Goal: Task Accomplishment & Management: Use online tool/utility

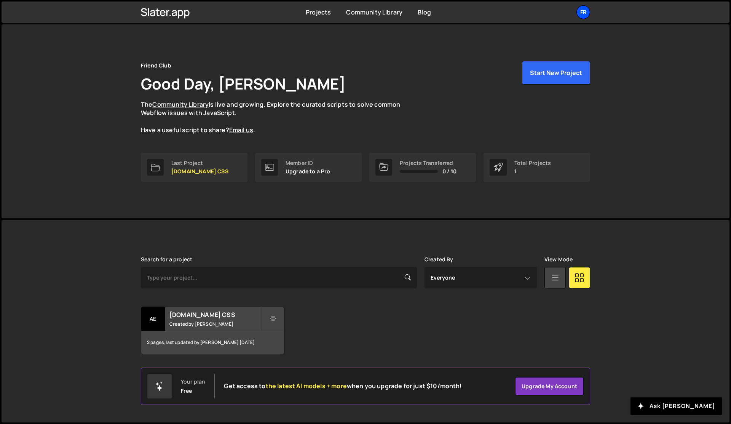
click at [582, 14] on div "Fr" at bounding box center [584, 12] width 14 height 14
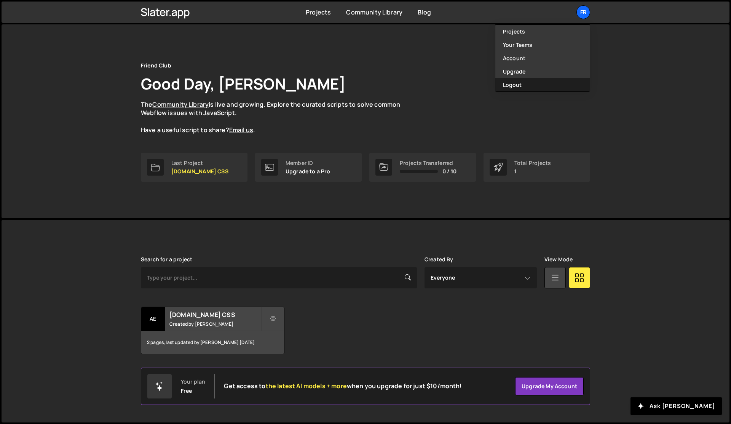
click at [520, 88] on button "Logout" at bounding box center [543, 84] width 94 height 13
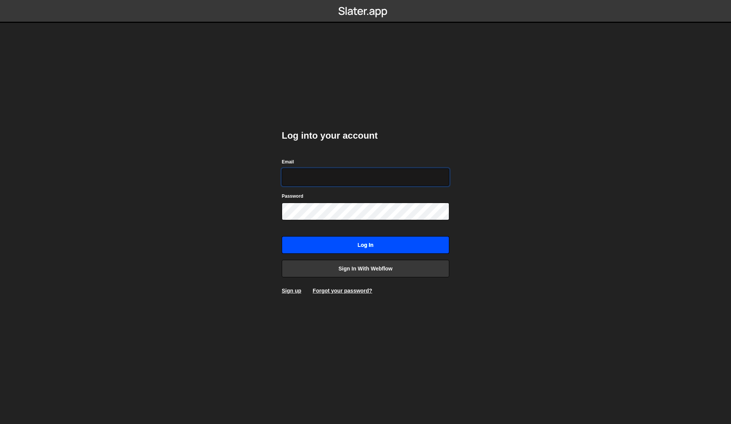
type input "jared@edgarallan.com"
click at [352, 248] on input "Log in" at bounding box center [366, 245] width 168 height 18
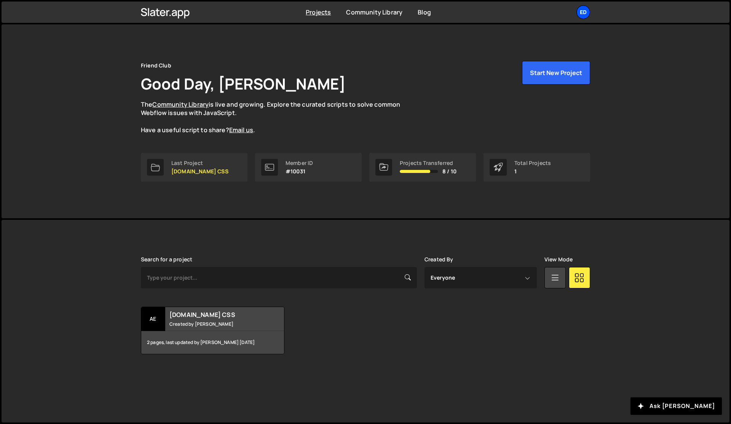
click at [580, 14] on div "Ed" at bounding box center [584, 12] width 14 height 14
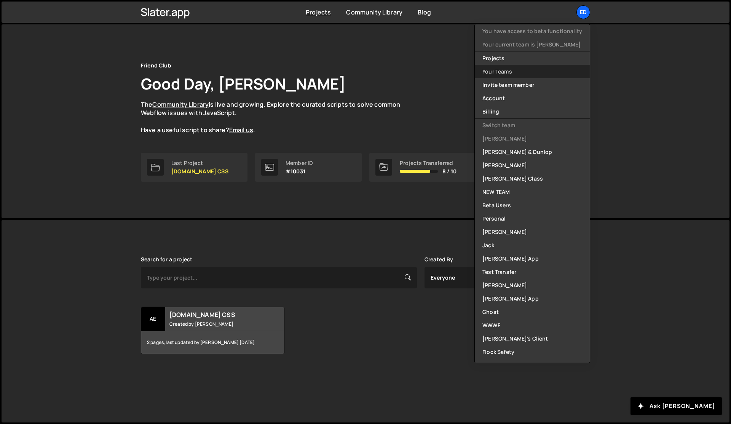
click at [499, 74] on link "Your Teams" at bounding box center [532, 71] width 115 height 13
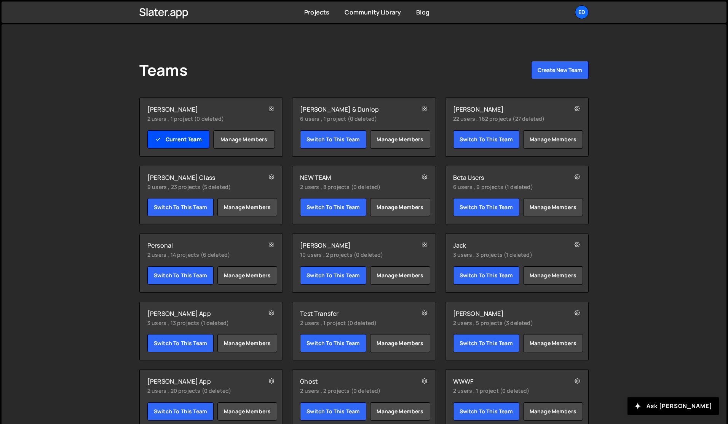
click at [175, 138] on link "Current Team" at bounding box center [178, 139] width 62 height 18
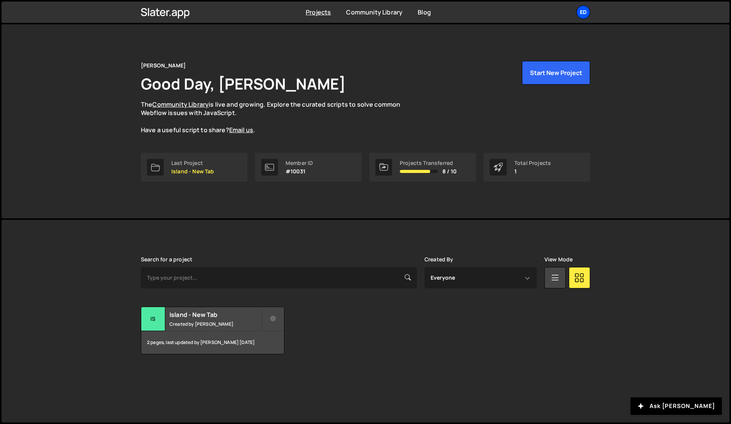
click at [580, 12] on div "Ed" at bounding box center [584, 12] width 14 height 14
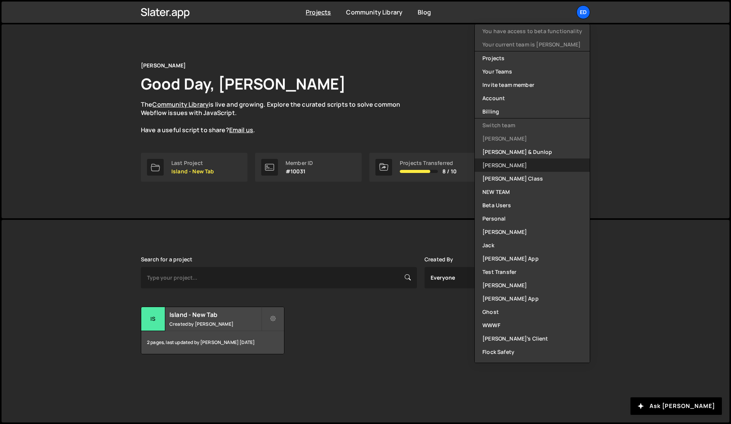
click at [520, 165] on link "[PERSON_NAME]" at bounding box center [532, 164] width 115 height 13
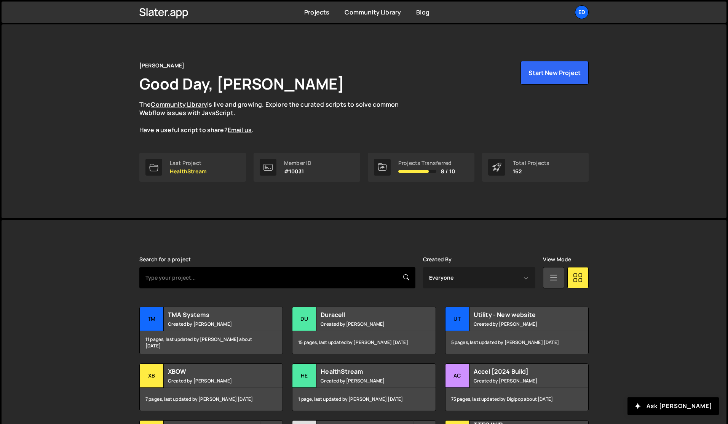
click at [331, 277] on input "text" at bounding box center [277, 277] width 276 height 21
type input "seq"
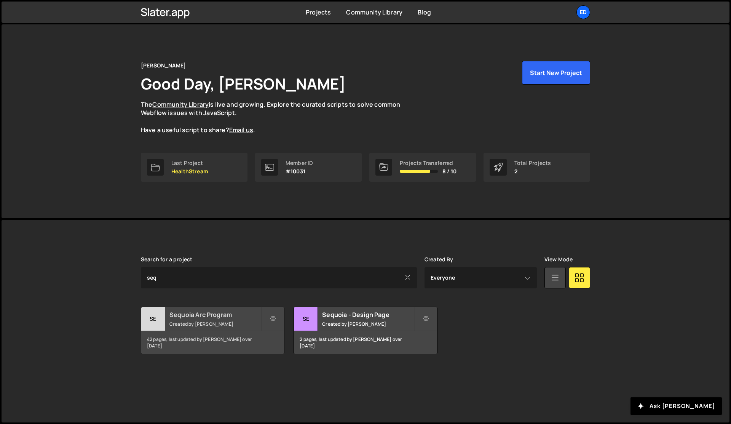
click at [188, 317] on h2 "Sequoia Arc Program" at bounding box center [215, 314] width 92 height 8
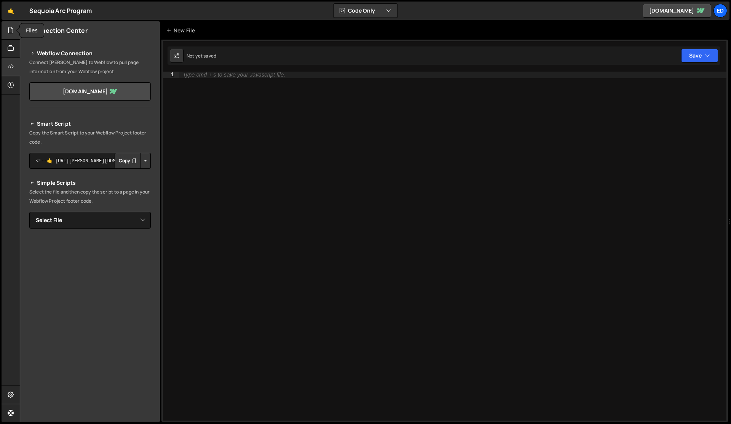
click at [5, 27] on div at bounding box center [11, 30] width 19 height 18
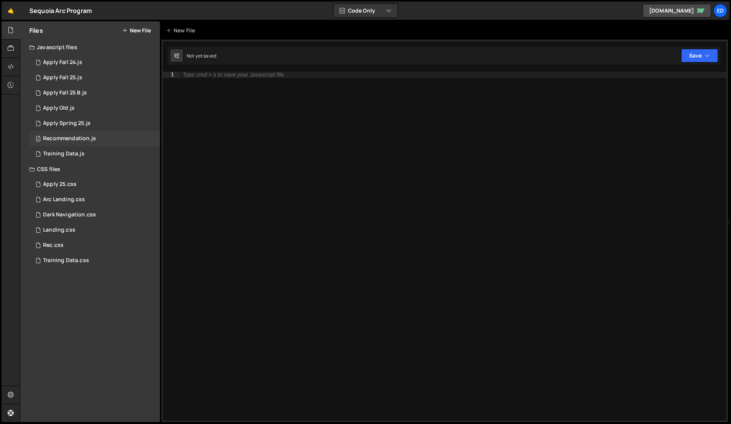
click at [65, 139] on div "Recommendation.js" at bounding box center [69, 138] width 53 height 7
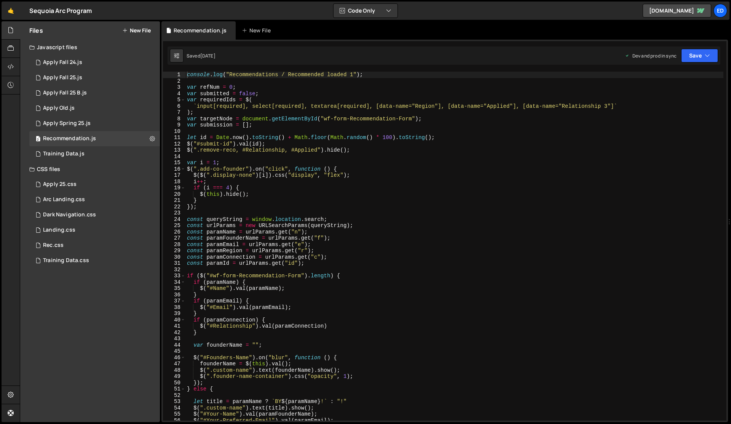
scroll to position [301, 0]
type textarea "$(".add-co-founder").on("click", function () {"
click at [264, 168] on div "console . log ( "Recommendations / Recommended loaded 1" ) ; var refNum = 0 ; v…" at bounding box center [454, 252] width 538 height 361
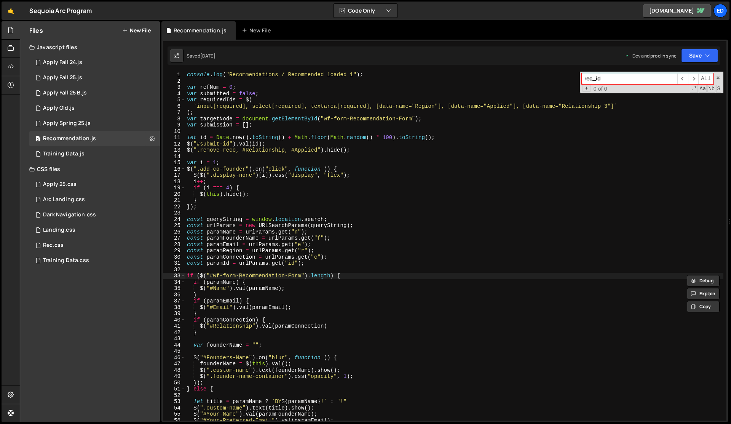
type input "rec_id"
